Goal: Transaction & Acquisition: Book appointment/travel/reservation

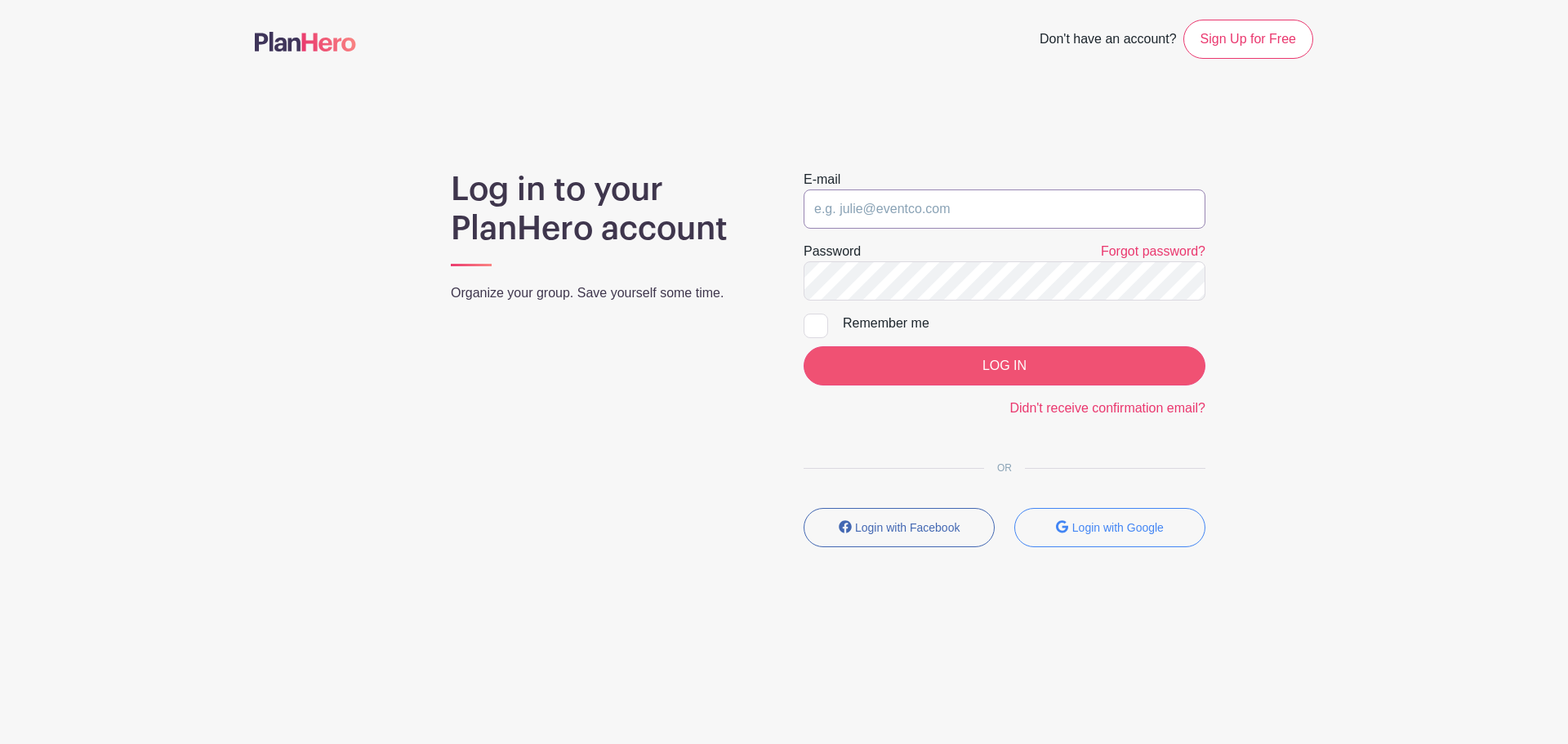
type input "[EMAIL_ADDRESS][DOMAIN_NAME]"
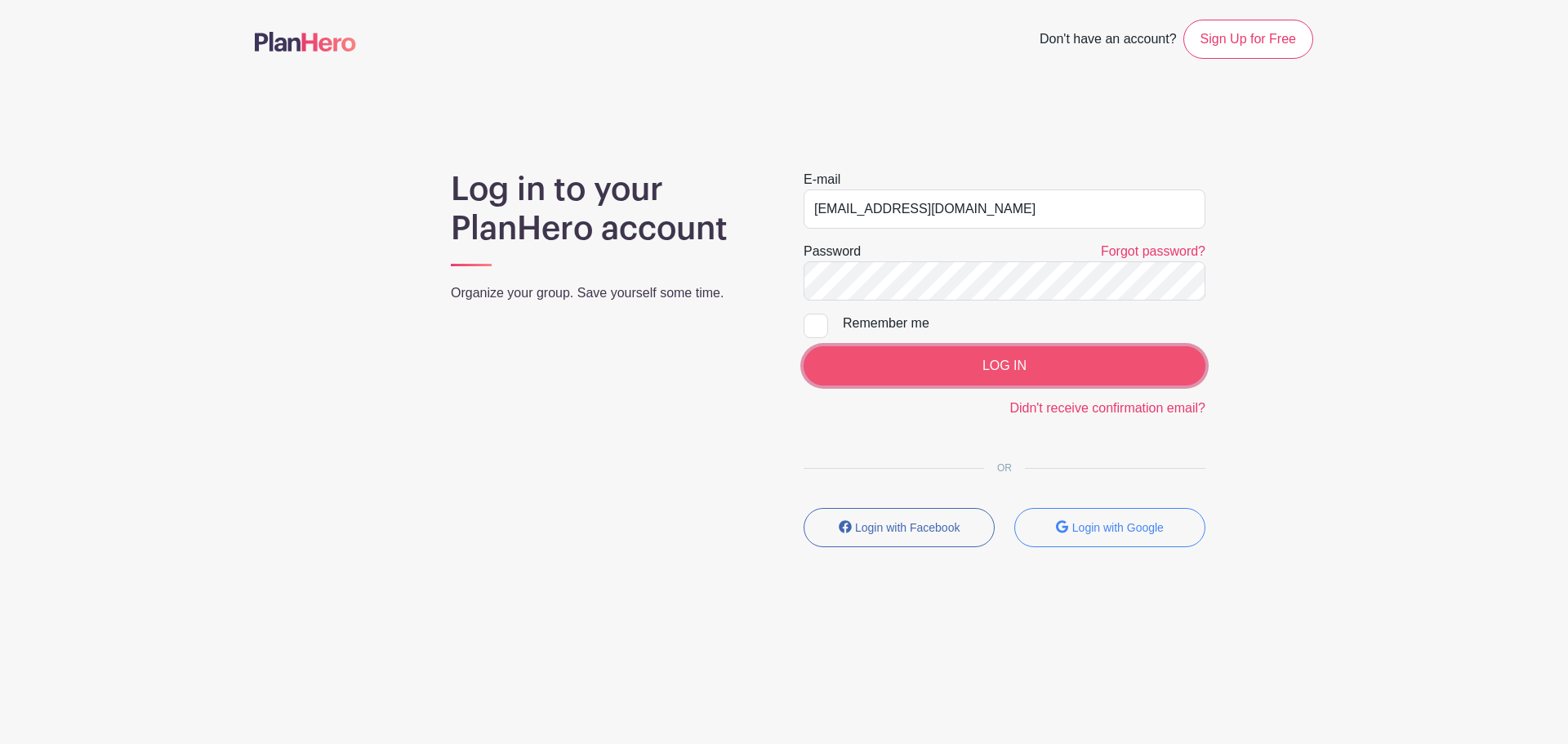
click at [907, 356] on input "LOG IN" at bounding box center [1004, 365] width 402 height 39
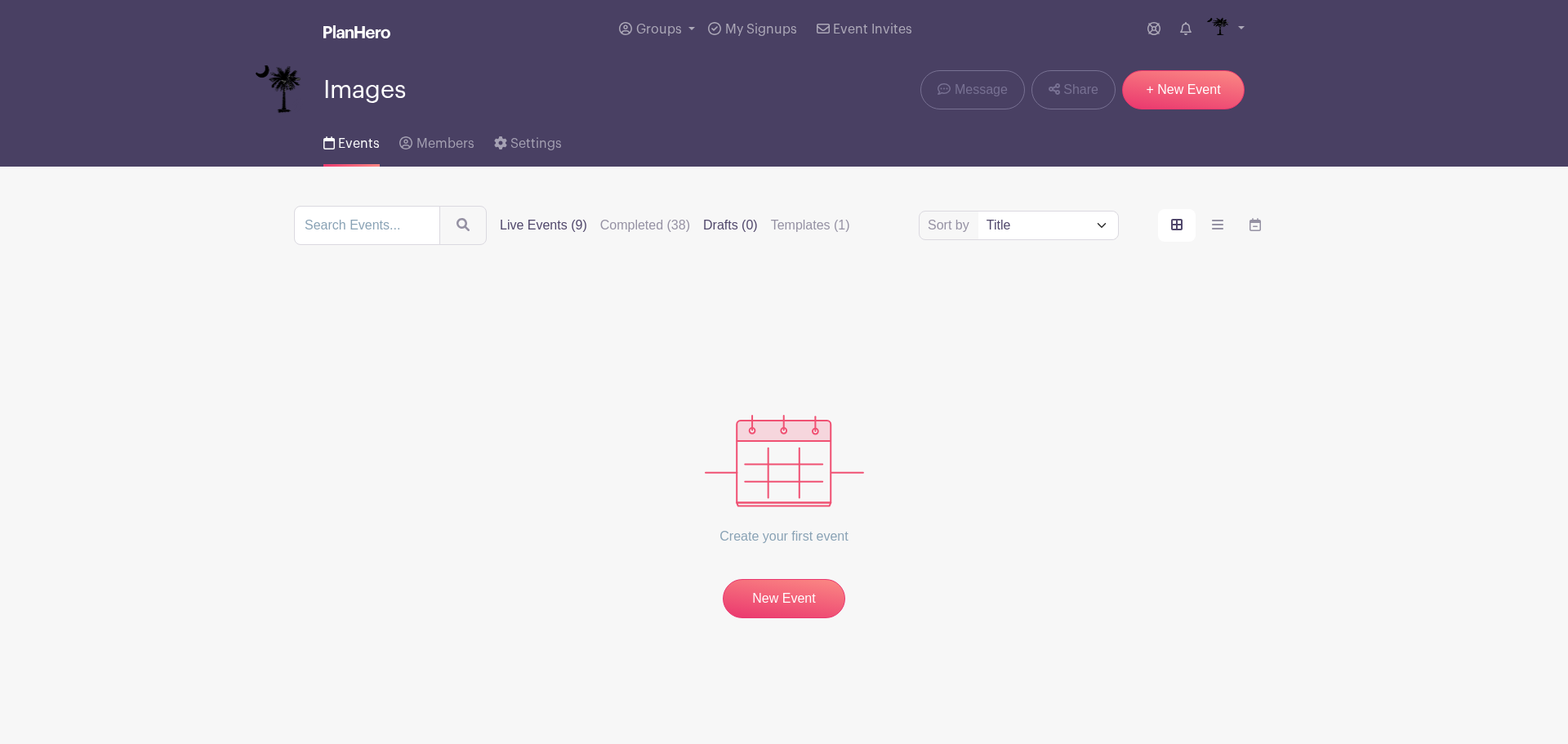
drag, startPoint x: 507, startPoint y: 214, endPoint x: 525, endPoint y: 225, distance: 21.1
click at [508, 214] on div "Sort by Title Recently modified Newest Live Events (9) Completed (38) Drafts (0…" at bounding box center [784, 225] width 980 height 39
drag, startPoint x: 525, startPoint y: 225, endPoint x: 981, endPoint y: 350, distance: 472.8
click at [526, 225] on label "Live Events (9)" at bounding box center [544, 225] width 88 height 20
click at [0, 0] on input "Live Events (9)" at bounding box center [0, 0] width 0 height 0
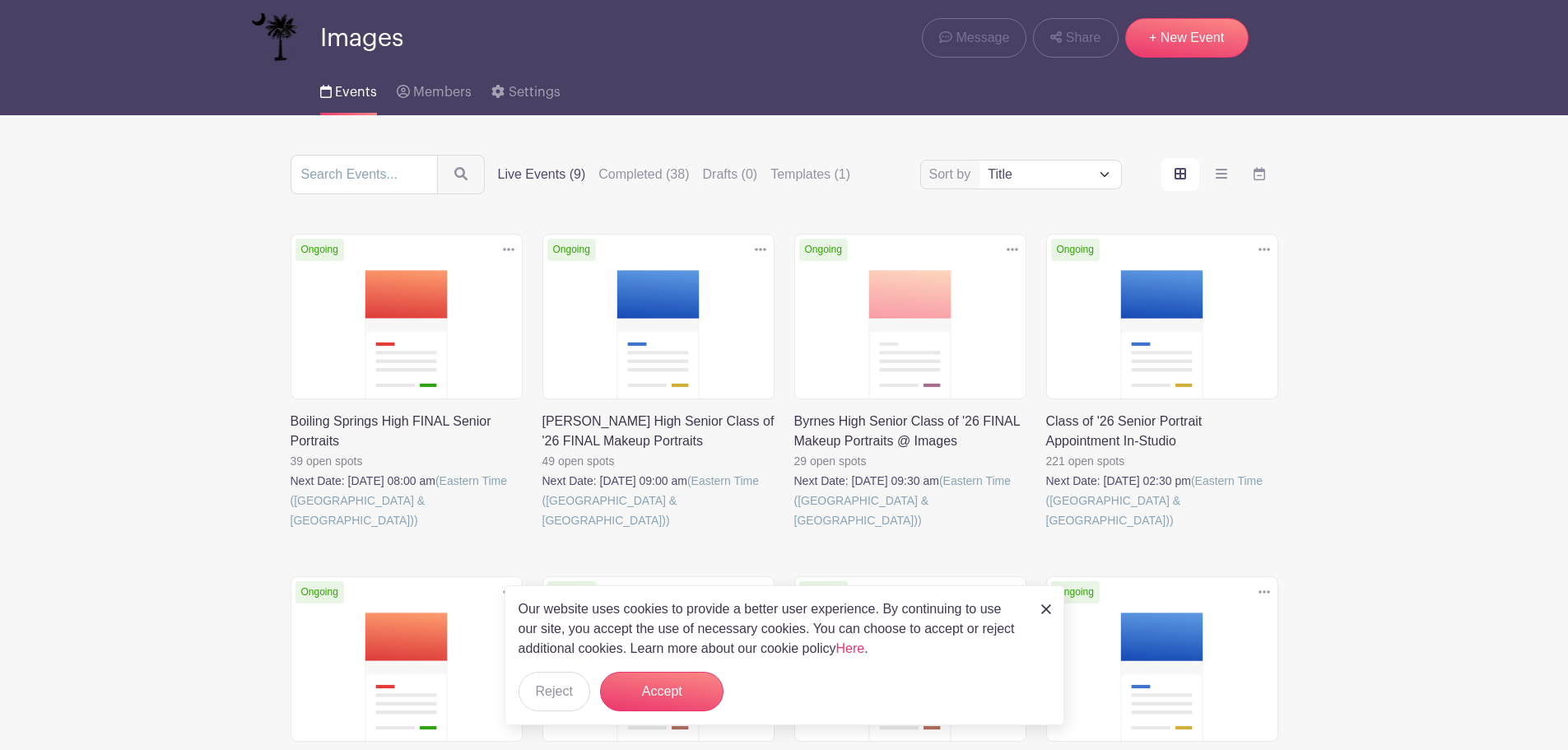
scroll to position [83, 0]
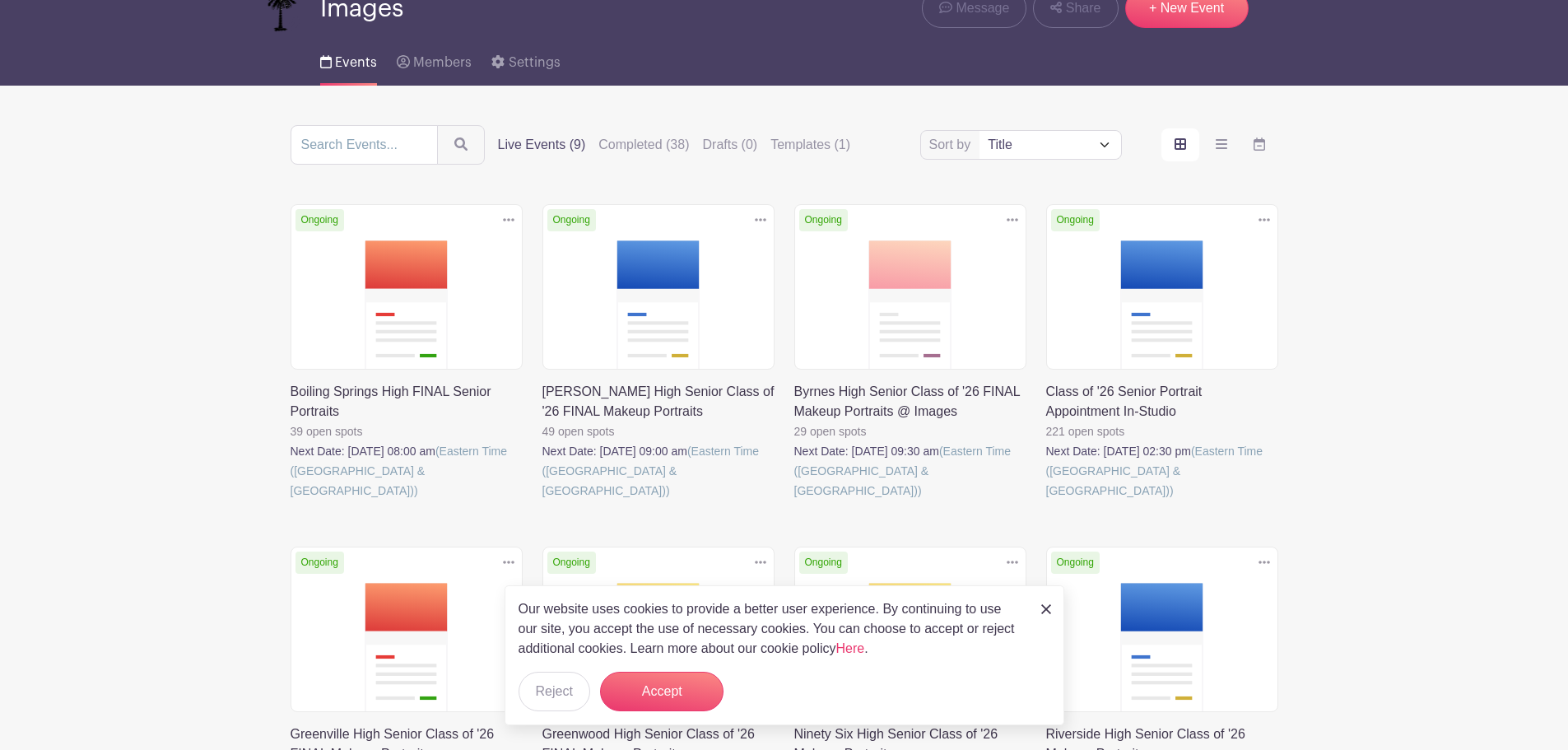
click at [1046, 501] on link at bounding box center [1046, 501] width 0 height 0
click at [676, 685] on button "Accept" at bounding box center [661, 691] width 123 height 39
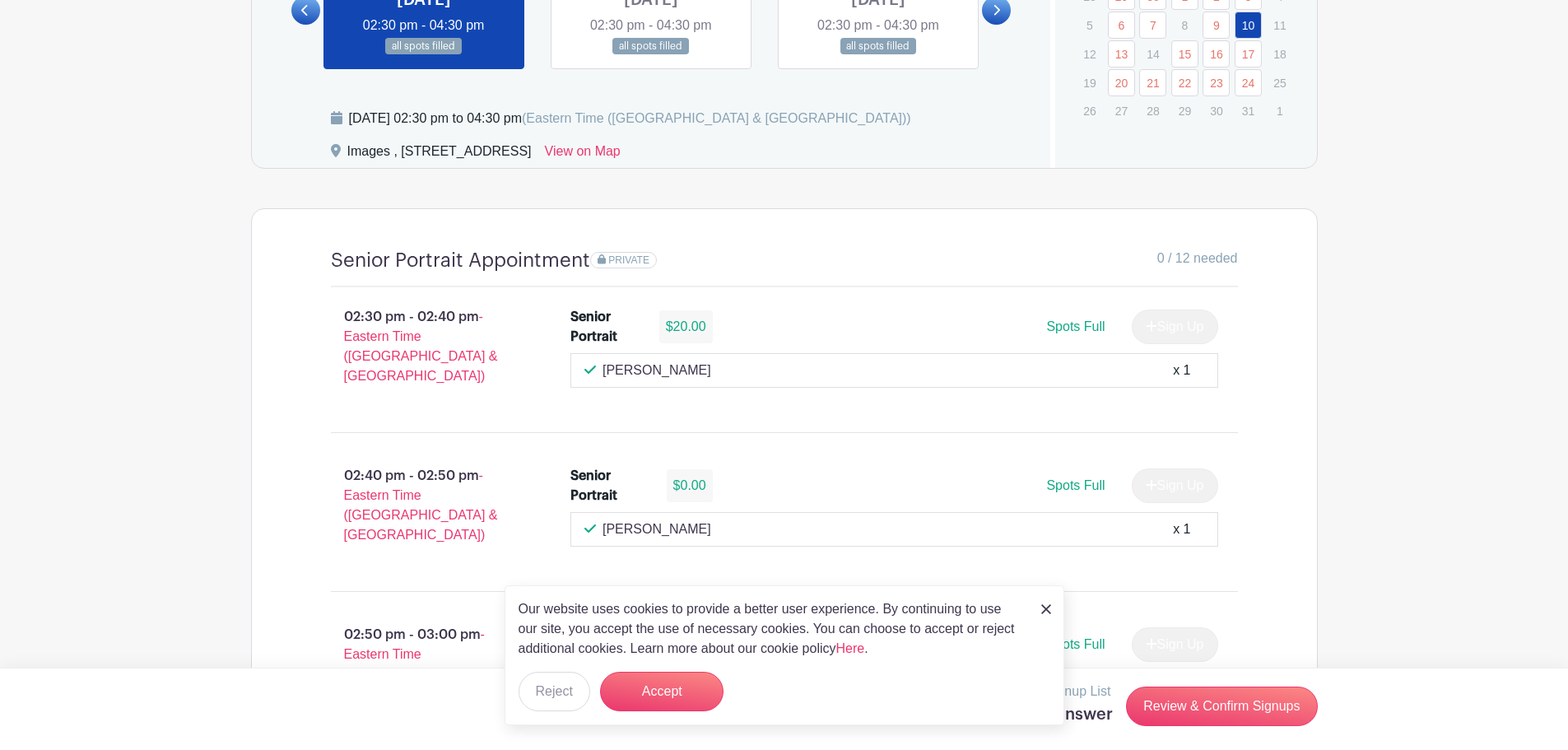
scroll to position [849, 0]
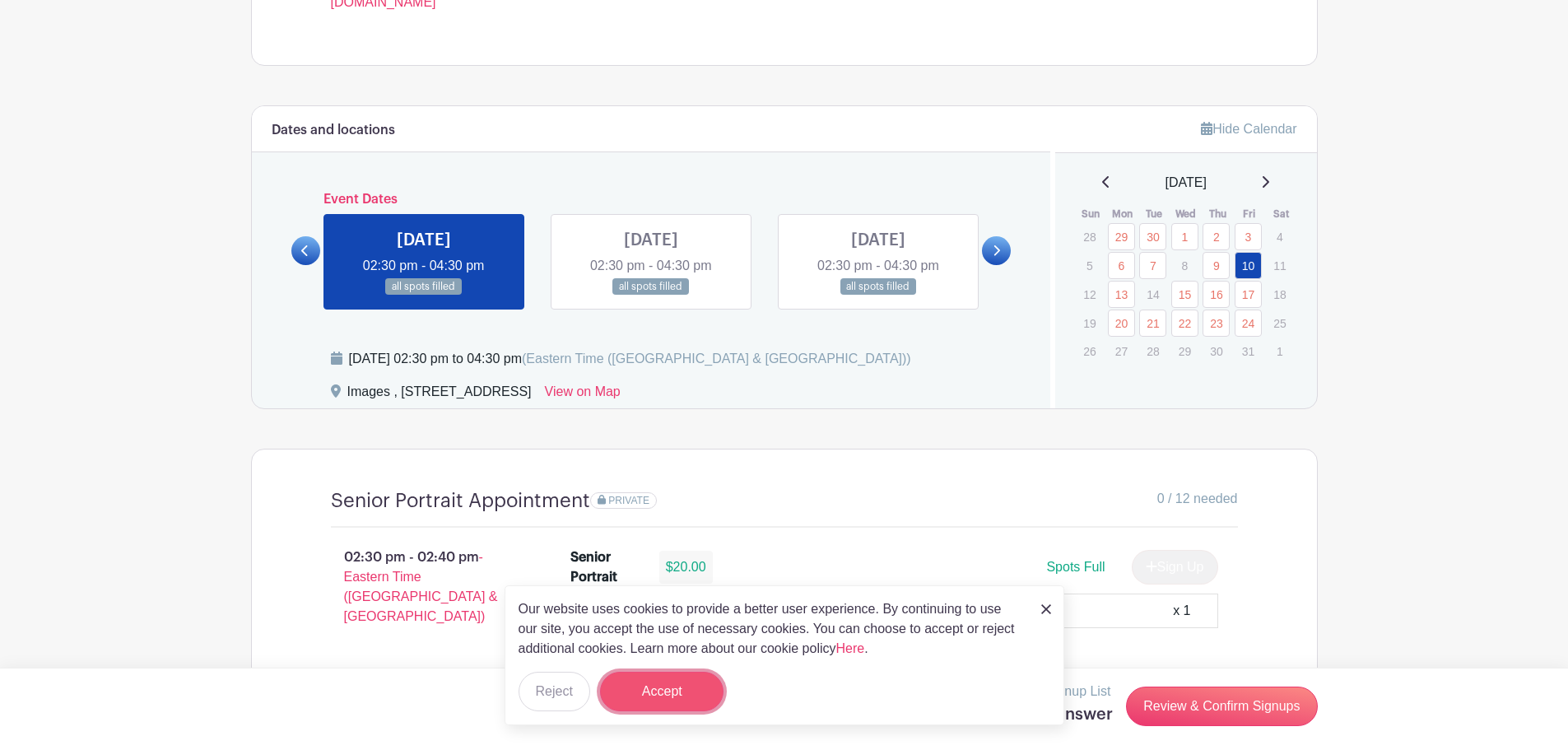
click at [680, 681] on button "Accept" at bounding box center [661, 691] width 123 height 39
